Goal: Communication & Community: Answer question/provide support

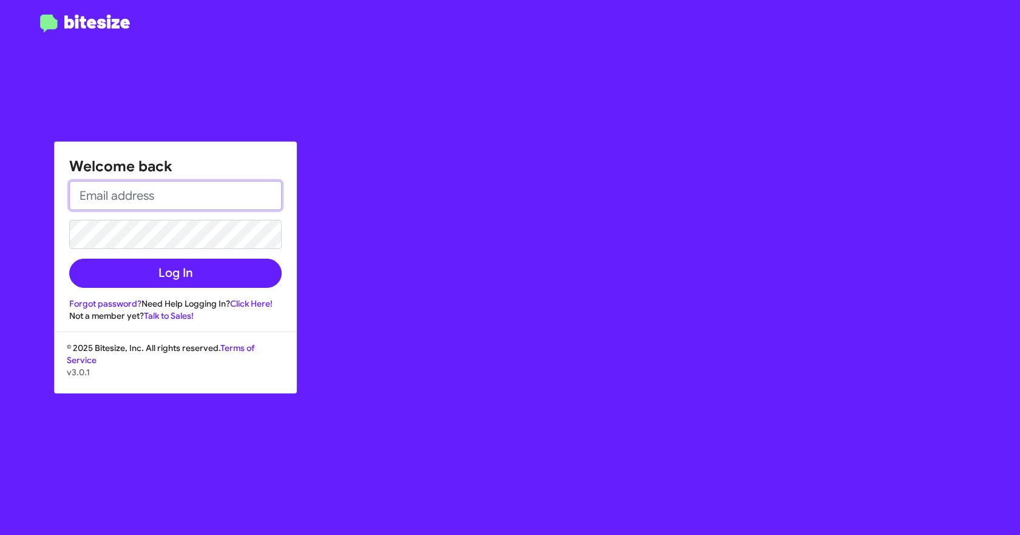
drag, startPoint x: 163, startPoint y: 197, endPoint x: 192, endPoint y: 208, distance: 31.1
click at [163, 197] on input "email" at bounding box center [175, 195] width 213 height 29
type input "[EMAIL_ADDRESS][DOMAIN_NAME]"
click at [69, 259] on button "Log In" at bounding box center [175, 273] width 213 height 29
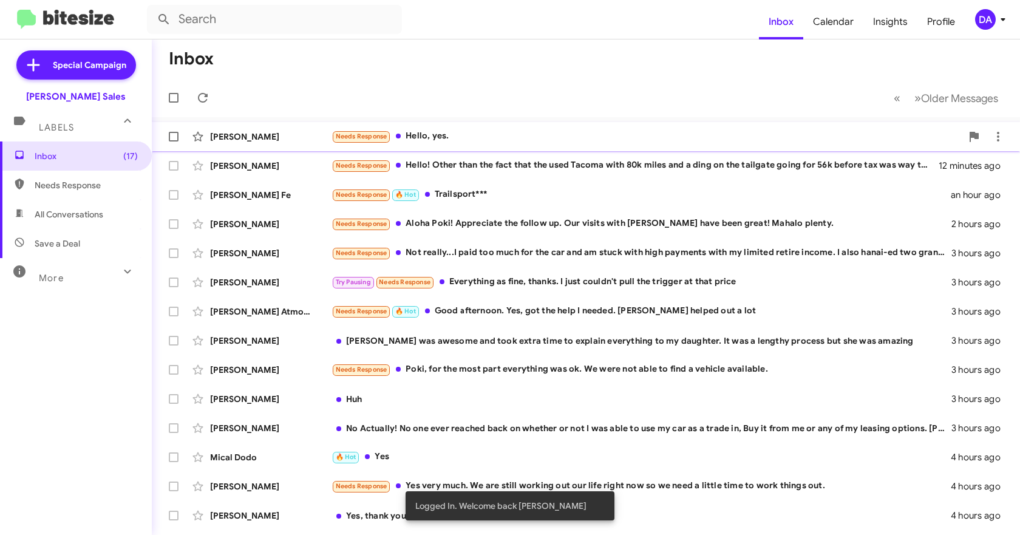
click at [432, 136] on div "Needs Response Hello, yes." at bounding box center [647, 136] width 630 height 14
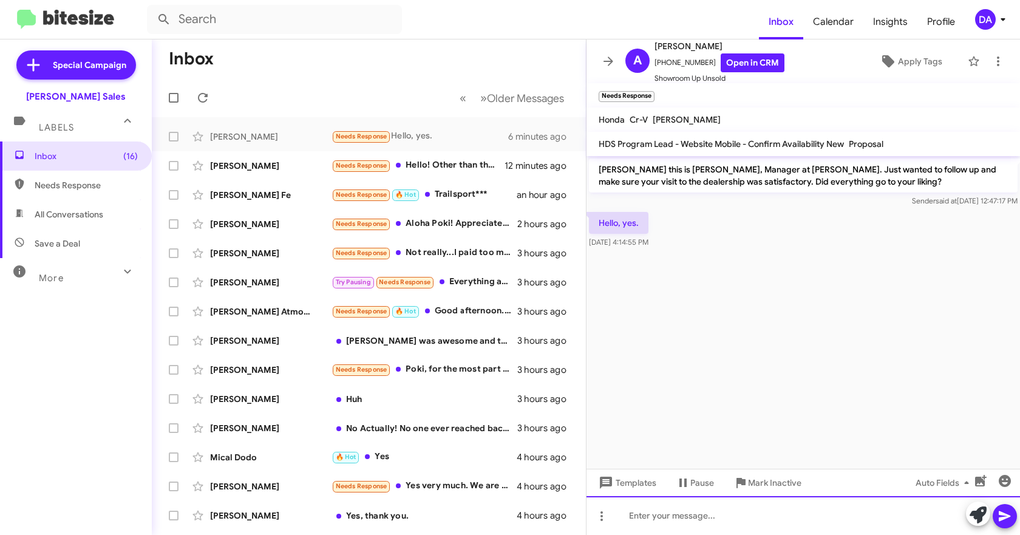
click at [703, 510] on div at bounding box center [804, 515] width 434 height 39
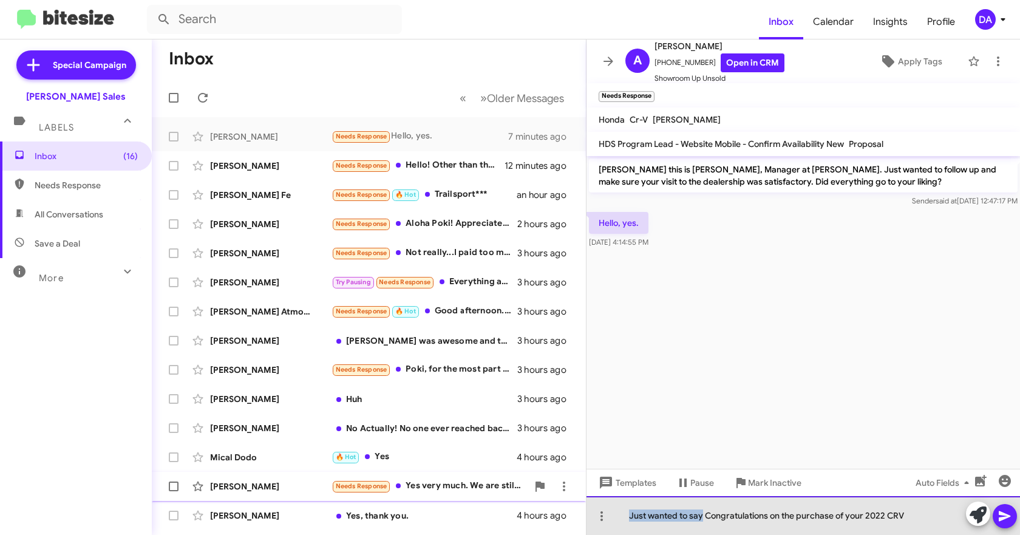
drag, startPoint x: 703, startPoint y: 514, endPoint x: 428, endPoint y: 480, distance: 277.9
click at [428, 480] on div "Inbox « Previous » Next Older Messages [PERSON_NAME] Needs Response Hello, yes.…" at bounding box center [586, 287] width 868 height 496
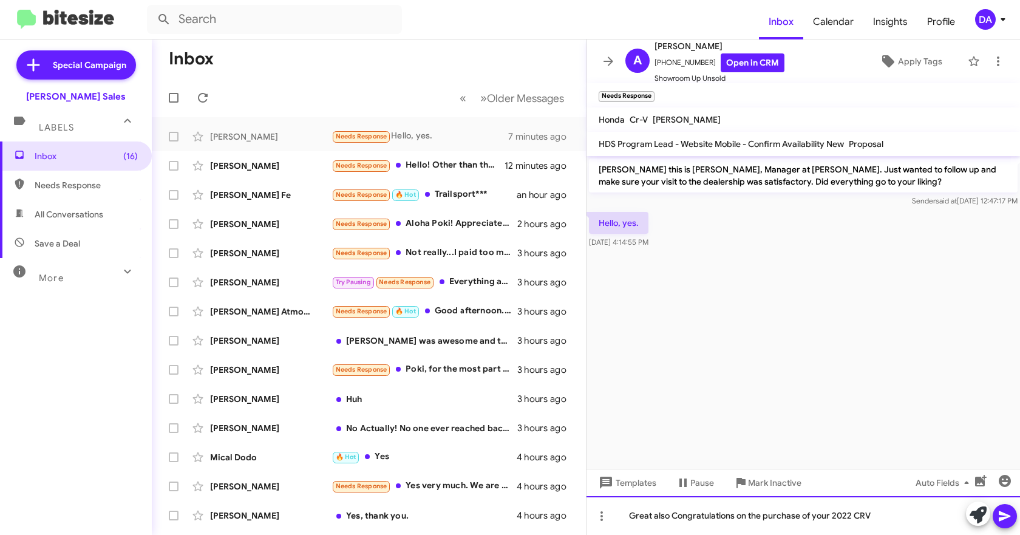
click at [904, 513] on div "Great also Congratulations on the purchase of your 2022 CRV" at bounding box center [804, 515] width 434 height 39
click at [1008, 512] on icon at bounding box center [1005, 516] width 15 height 15
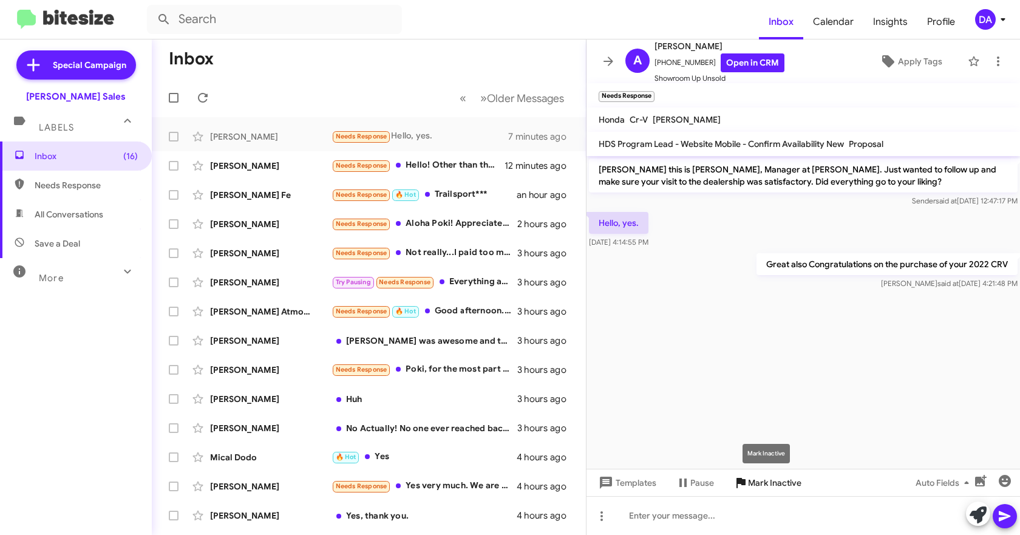
click at [761, 480] on span "Mark Inactive" at bounding box center [774, 483] width 53 height 22
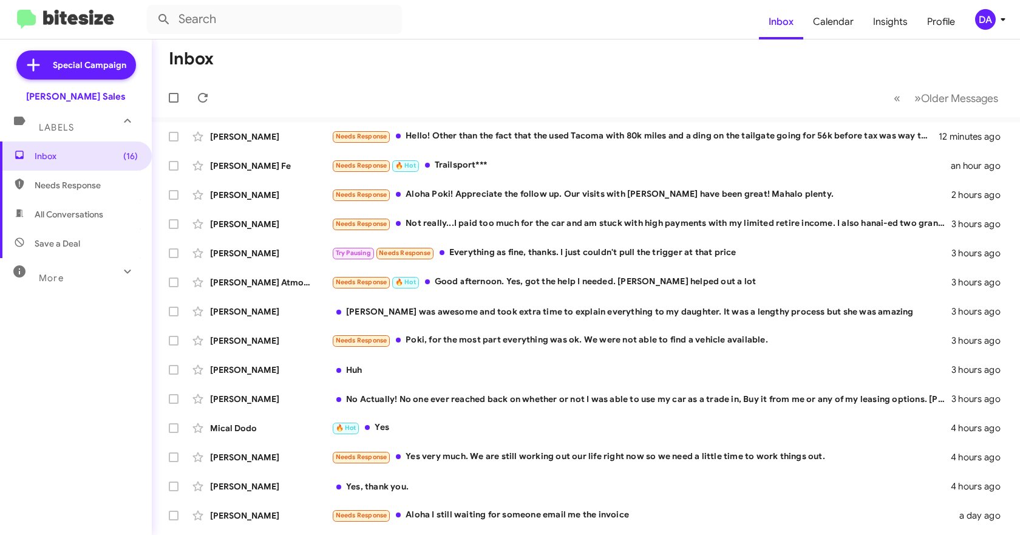
click at [112, 184] on span "Needs Response" at bounding box center [86, 185] width 103 height 12
type input "in:needs-response"
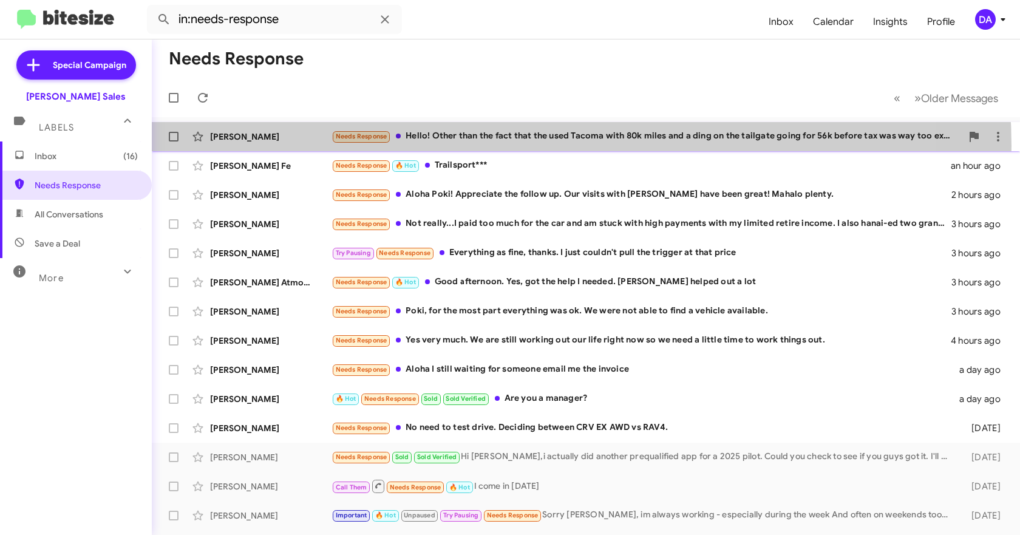
click at [511, 146] on div "[PERSON_NAME] Needs Response Hello! Other than the fact that the used Tacoma wi…" at bounding box center [586, 137] width 849 height 24
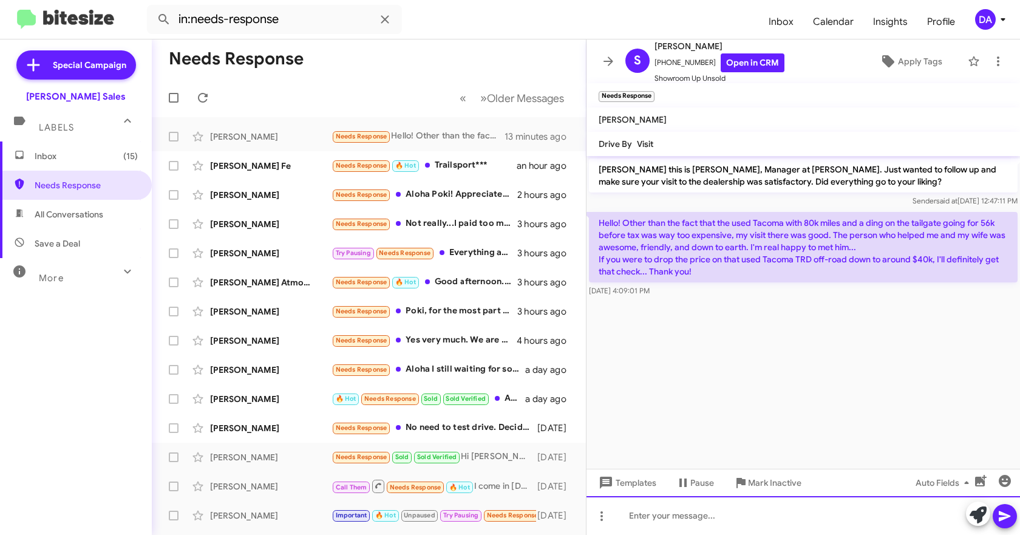
click at [712, 519] on div at bounding box center [804, 515] width 434 height 39
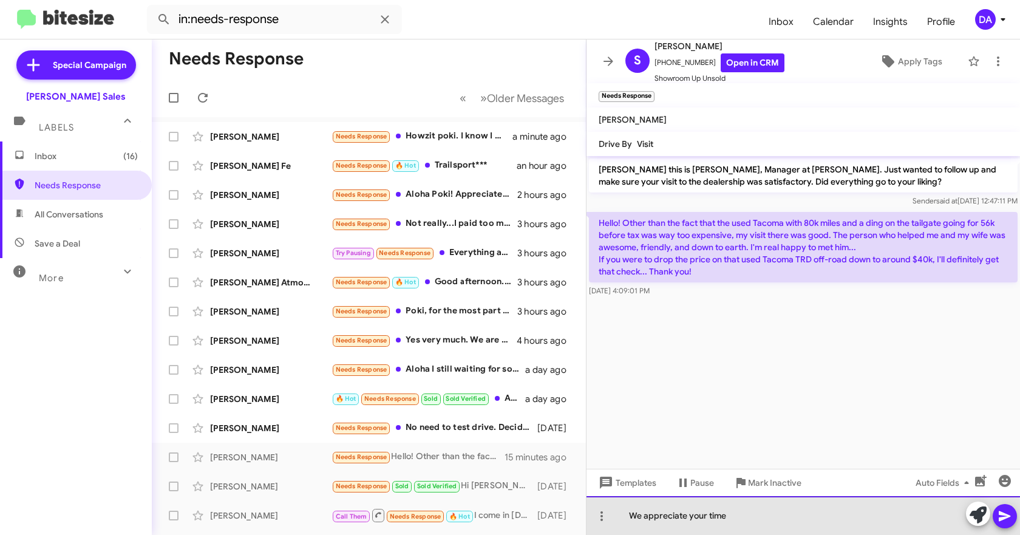
click at [732, 519] on div "We appreciate your time" at bounding box center [804, 515] width 434 height 39
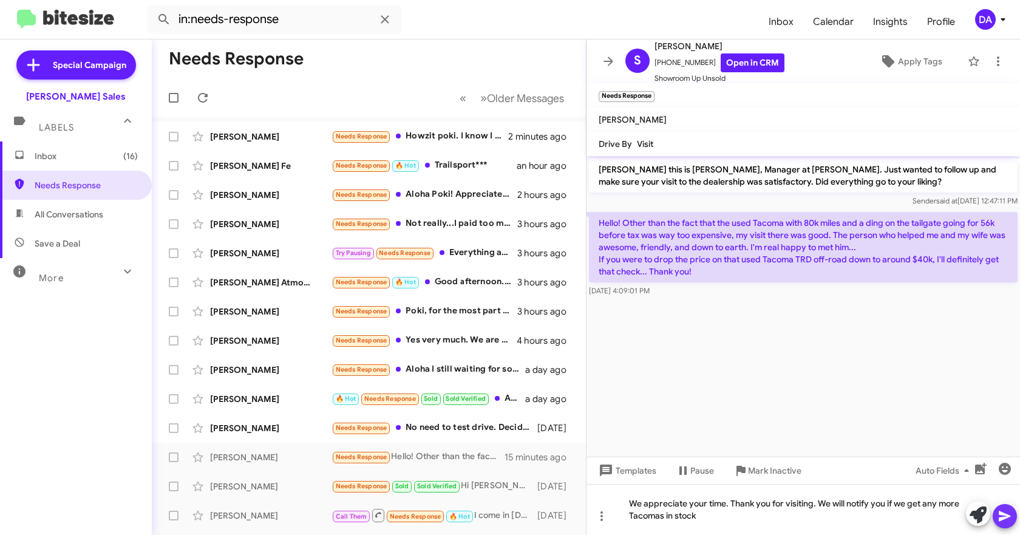
click at [1007, 524] on span at bounding box center [1005, 516] width 15 height 24
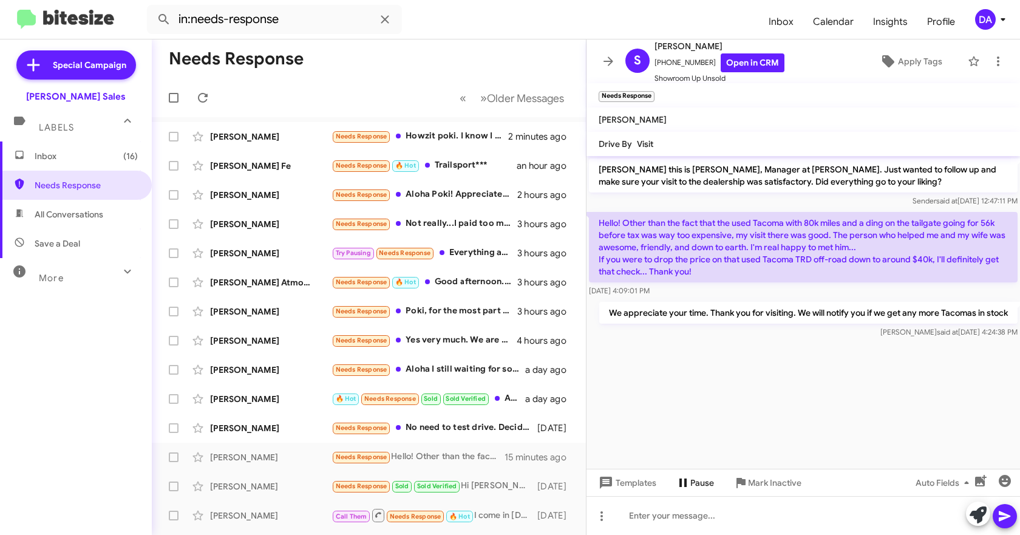
click at [701, 482] on span "Pause" at bounding box center [703, 483] width 24 height 22
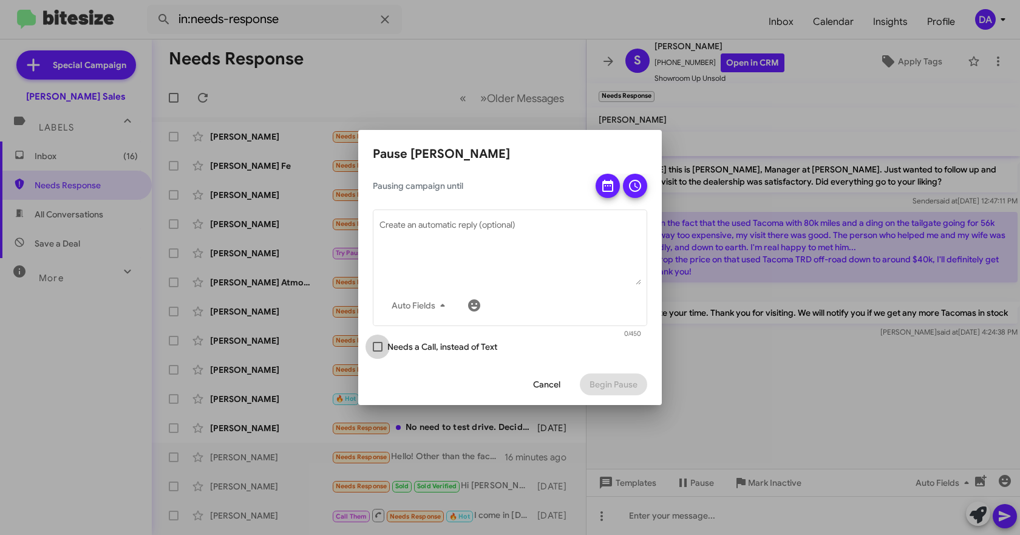
click at [374, 347] on span at bounding box center [378, 347] width 10 height 10
click at [377, 352] on input "Needs a Call, instead of Text" at bounding box center [377, 352] width 1 height 1
click at [376, 347] on span at bounding box center [378, 347] width 10 height 10
click at [377, 352] on input "Needs a Call, instead of Text" at bounding box center [377, 352] width 1 height 1
checkbox input "false"
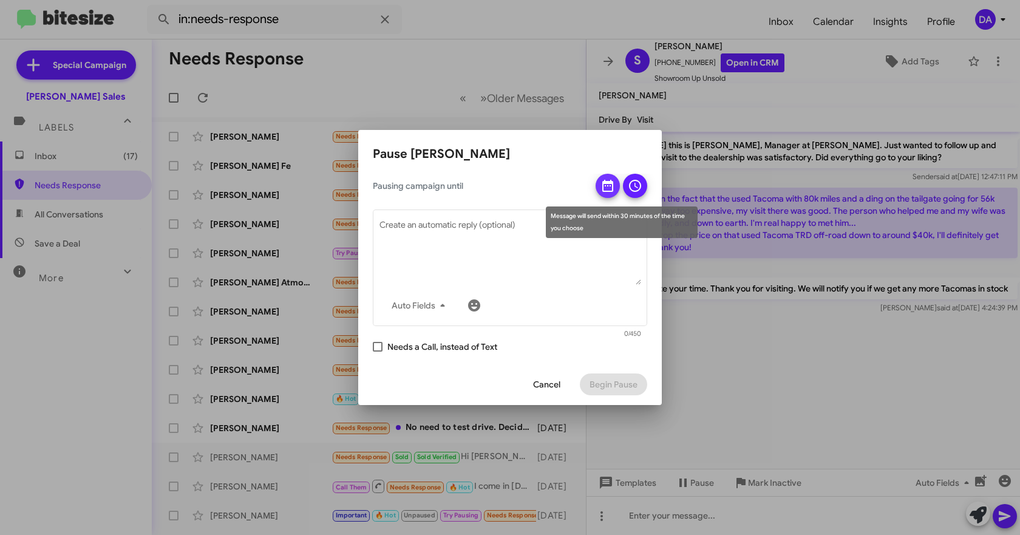
click at [611, 189] on icon at bounding box center [608, 186] width 15 height 15
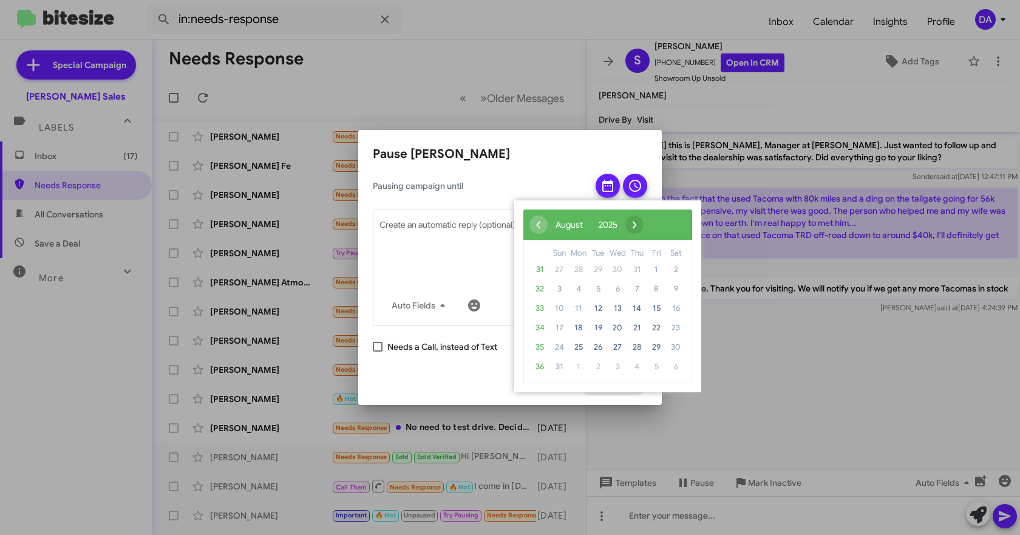
click at [644, 223] on span "›" at bounding box center [635, 225] width 18 height 18
click at [659, 223] on span "›" at bounding box center [650, 225] width 18 height 18
click at [649, 223] on span "›" at bounding box center [640, 225] width 18 height 18
click at [652, 287] on span "7" at bounding box center [656, 288] width 19 height 19
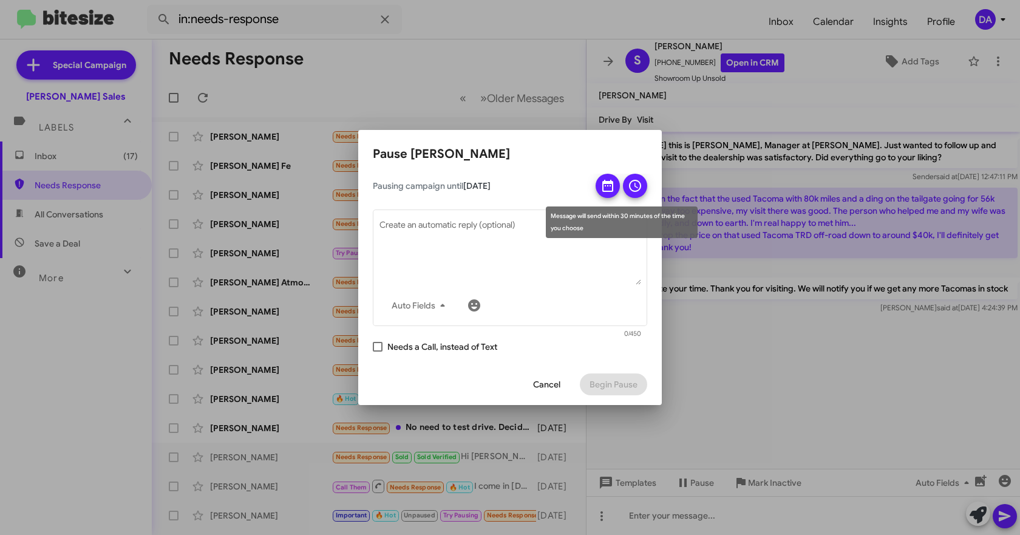
click at [635, 186] on icon at bounding box center [635, 186] width 12 height 12
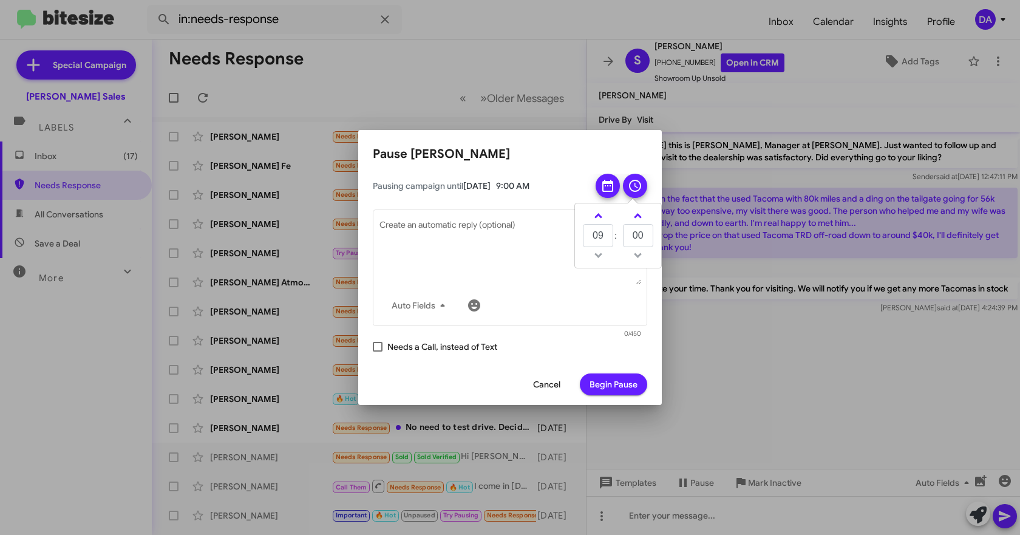
click at [616, 385] on span "Begin Pause" at bounding box center [614, 385] width 48 height 22
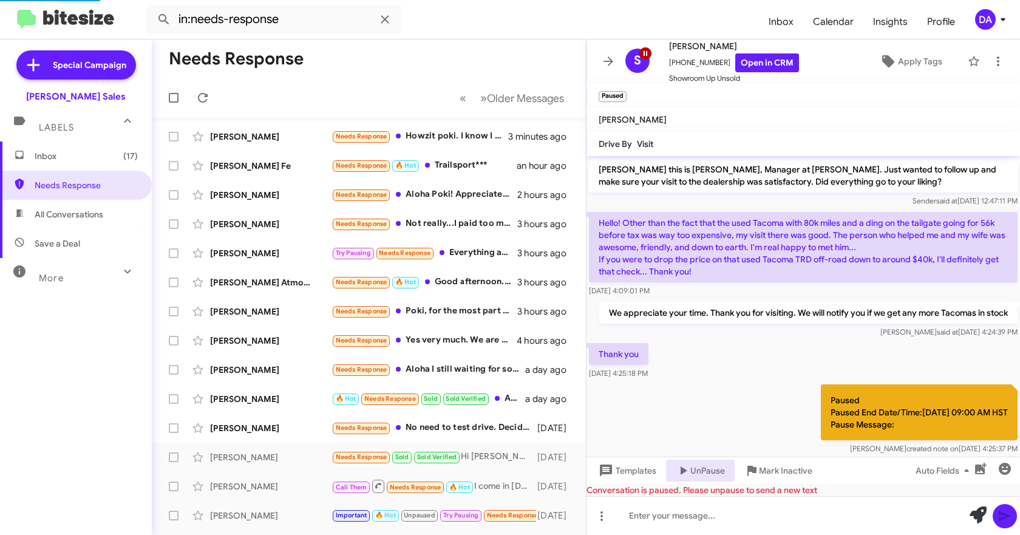
scroll to position [53, 0]
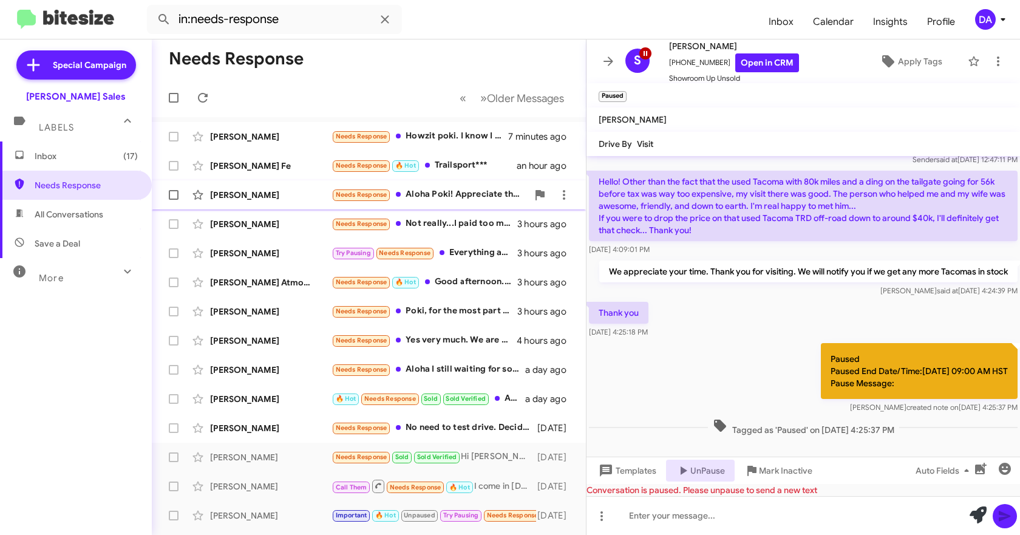
drag, startPoint x: 241, startPoint y: 137, endPoint x: 427, endPoint y: 209, distance: 199.2
click at [241, 137] on div "[PERSON_NAME]" at bounding box center [270, 137] width 121 height 12
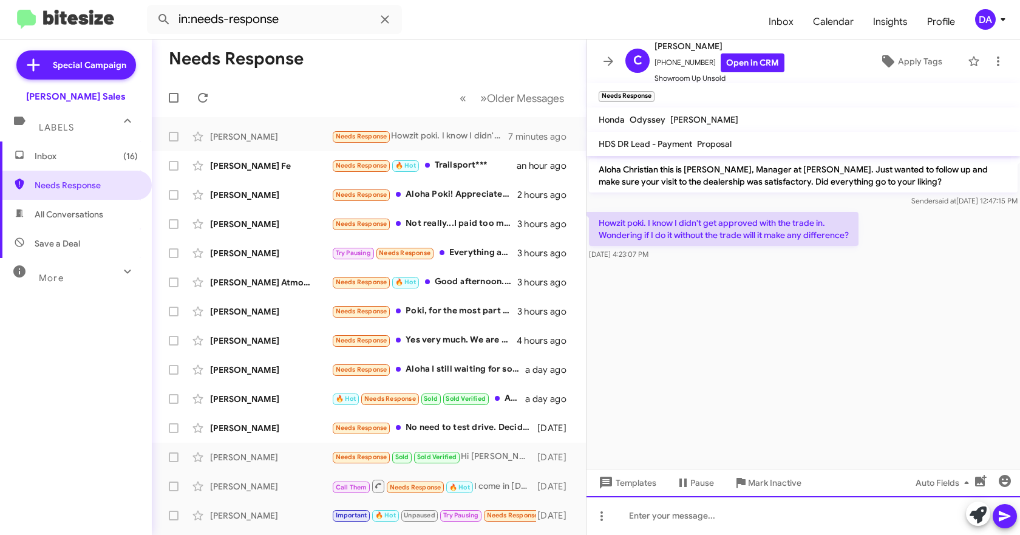
click at [722, 513] on div at bounding box center [804, 515] width 434 height 39
click at [655, 518] on div at bounding box center [804, 515] width 434 height 39
click at [725, 519] on div at bounding box center [804, 515] width 434 height 39
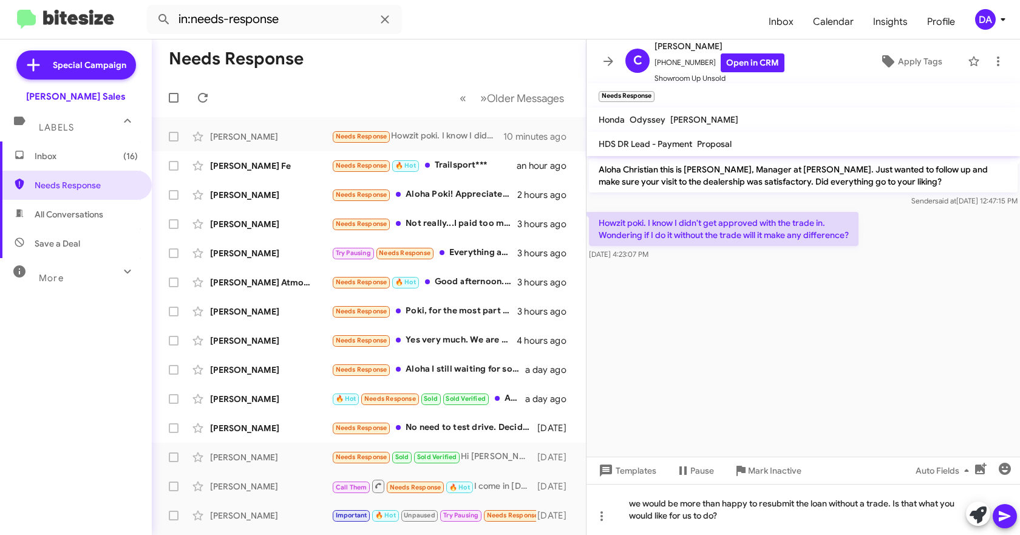
click at [1002, 515] on icon at bounding box center [1005, 516] width 12 height 10
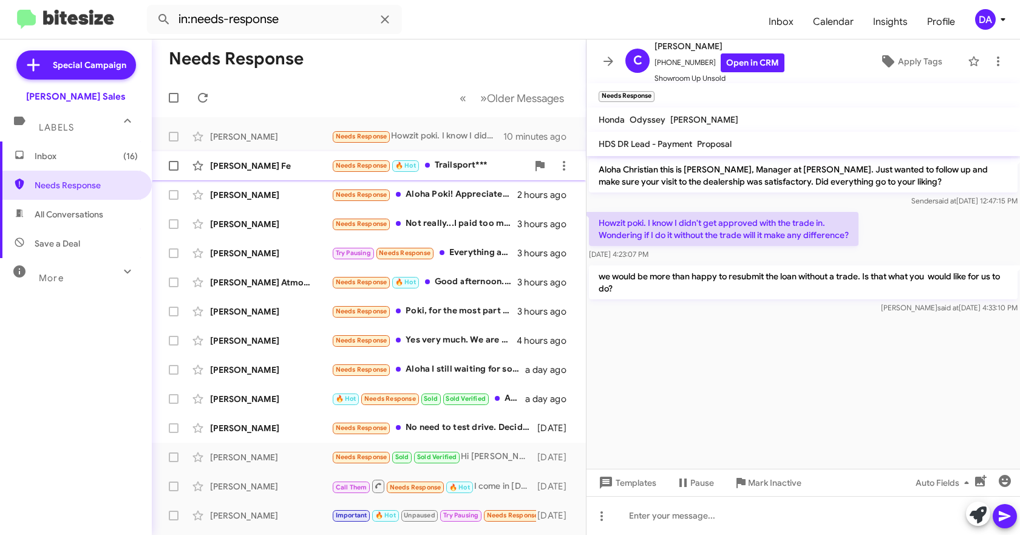
click at [234, 166] on div "[PERSON_NAME] Fe" at bounding box center [270, 166] width 121 height 12
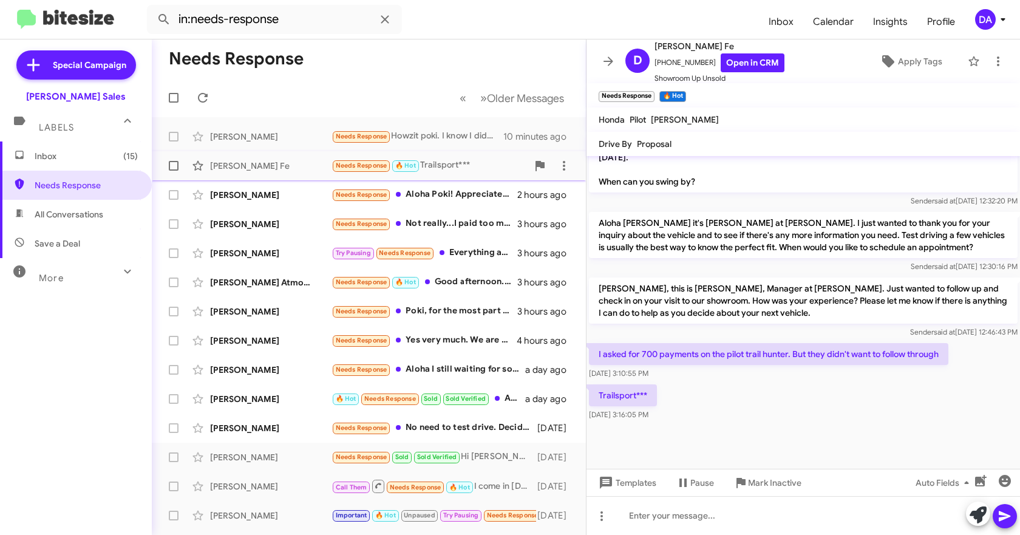
click at [237, 164] on div "[PERSON_NAME] Fe" at bounding box center [270, 166] width 121 height 12
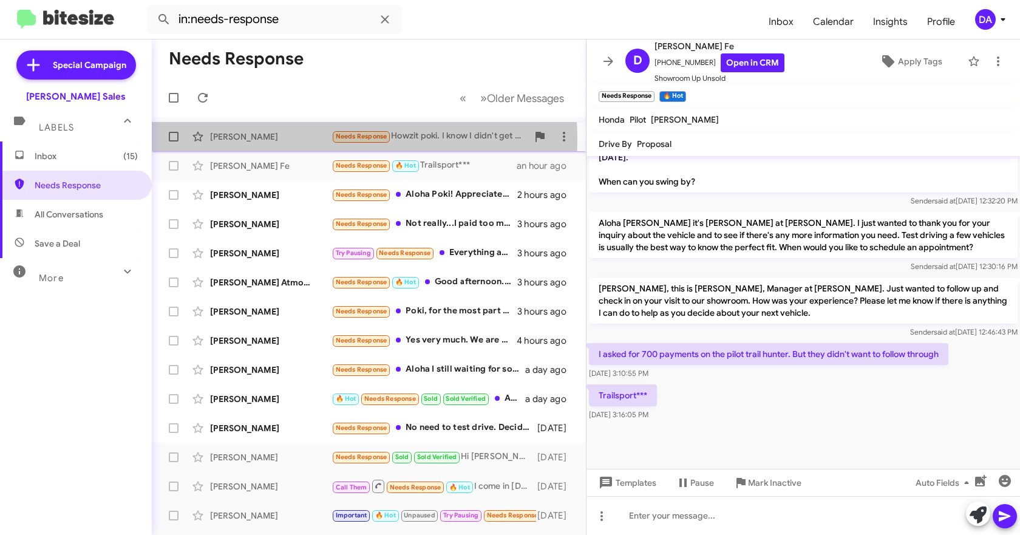
click at [250, 140] on div "[PERSON_NAME]" at bounding box center [270, 137] width 121 height 12
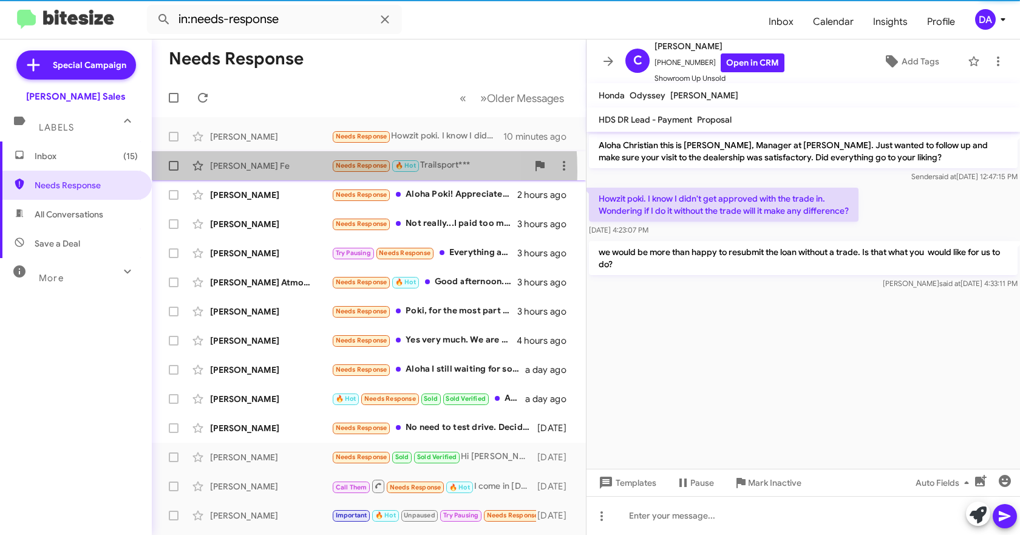
click at [240, 172] on div "[PERSON_NAME] Fe Needs Response 🔥 Hot Trailsport*** an hour ago" at bounding box center [369, 166] width 415 height 24
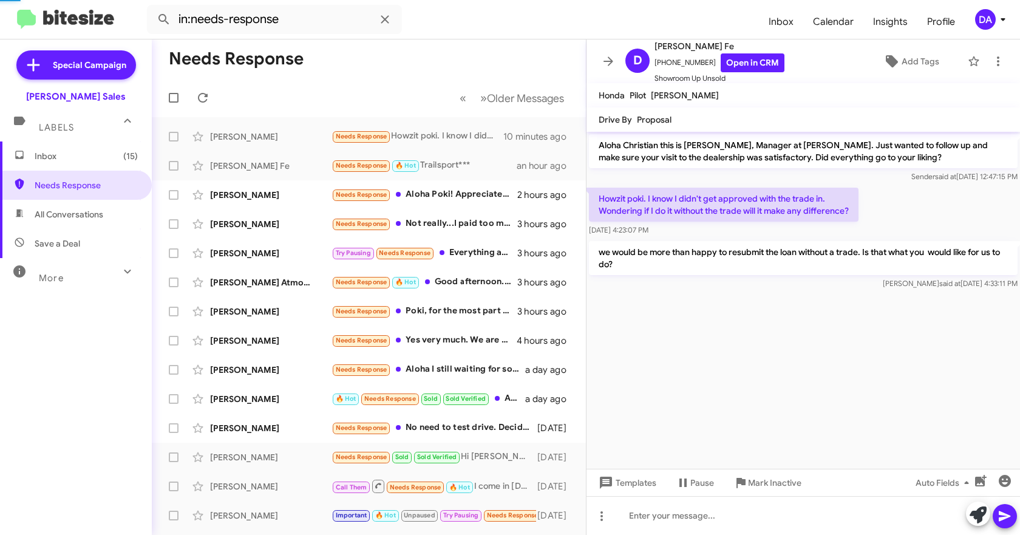
scroll to position [930, 0]
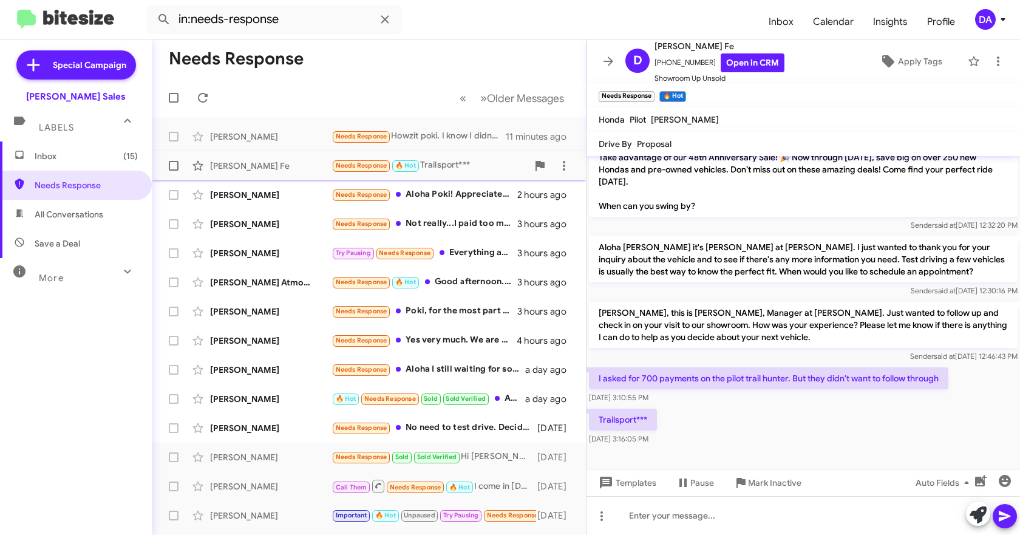
click at [280, 173] on div "[PERSON_NAME] Fe Needs Response 🔥 Hot Trailsport*** an hour ago" at bounding box center [369, 166] width 415 height 24
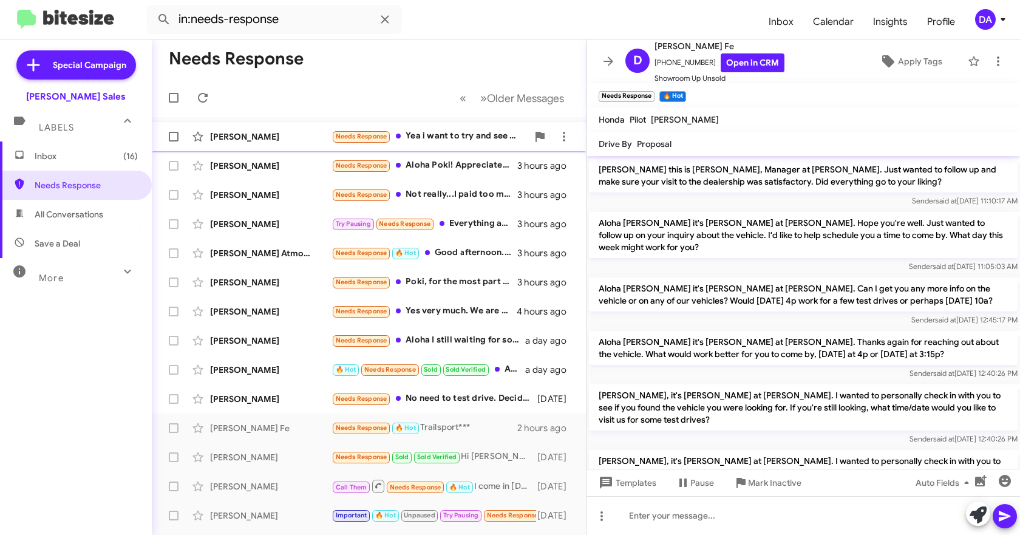
scroll to position [930, 0]
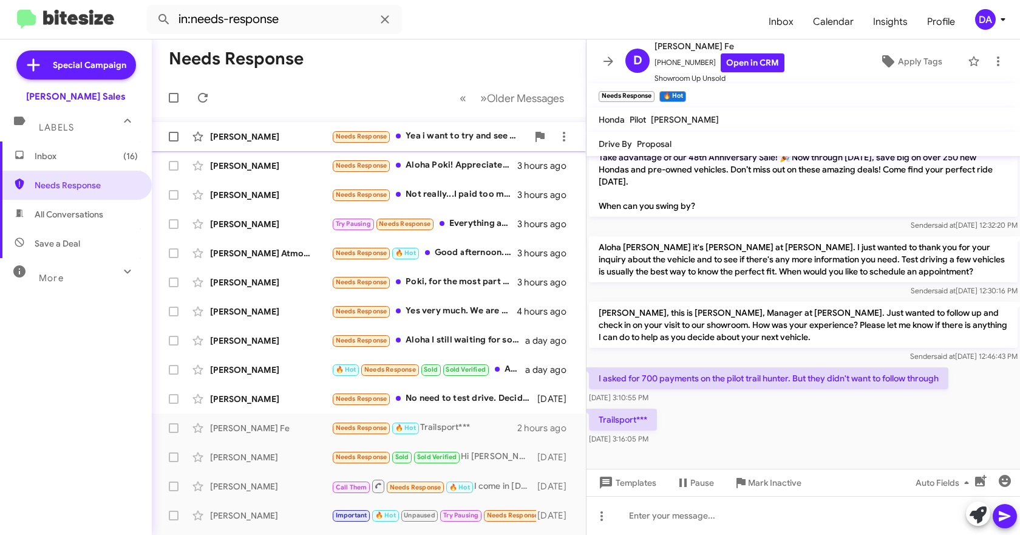
click at [253, 135] on div "[PERSON_NAME]" at bounding box center [270, 137] width 121 height 12
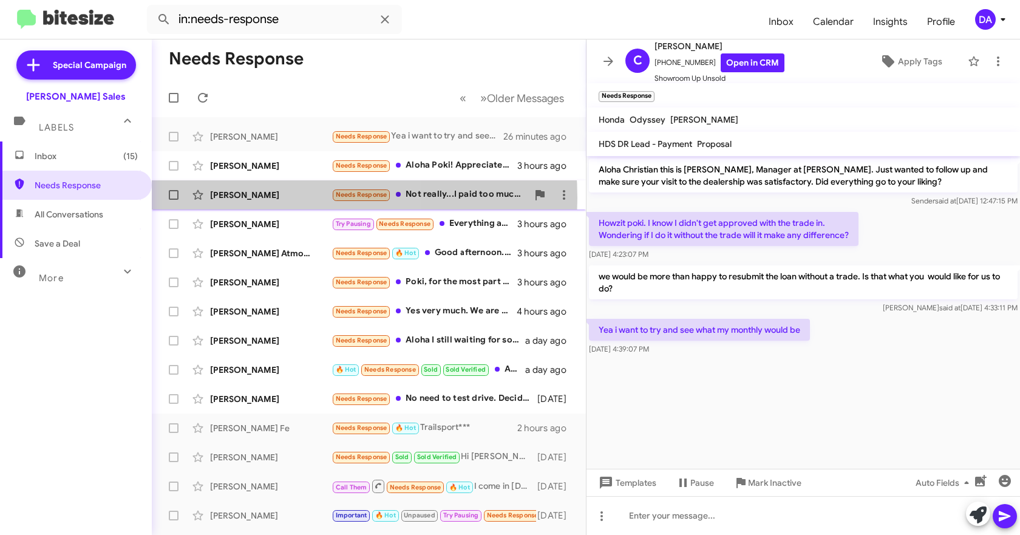
click at [268, 198] on div "[PERSON_NAME]" at bounding box center [270, 195] width 121 height 12
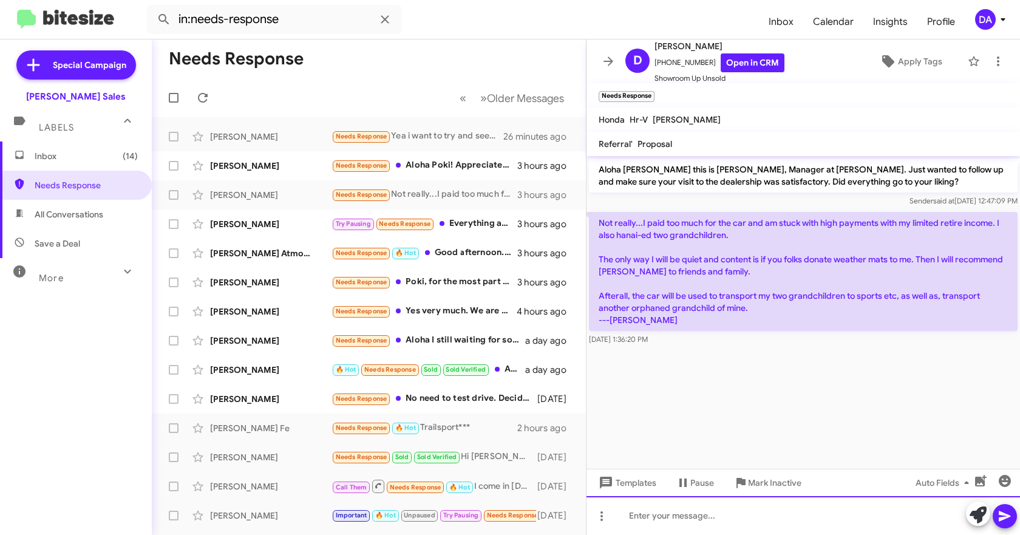
click at [722, 516] on div at bounding box center [804, 515] width 434 height 39
